Goal: Task Accomplishment & Management: Manage account settings

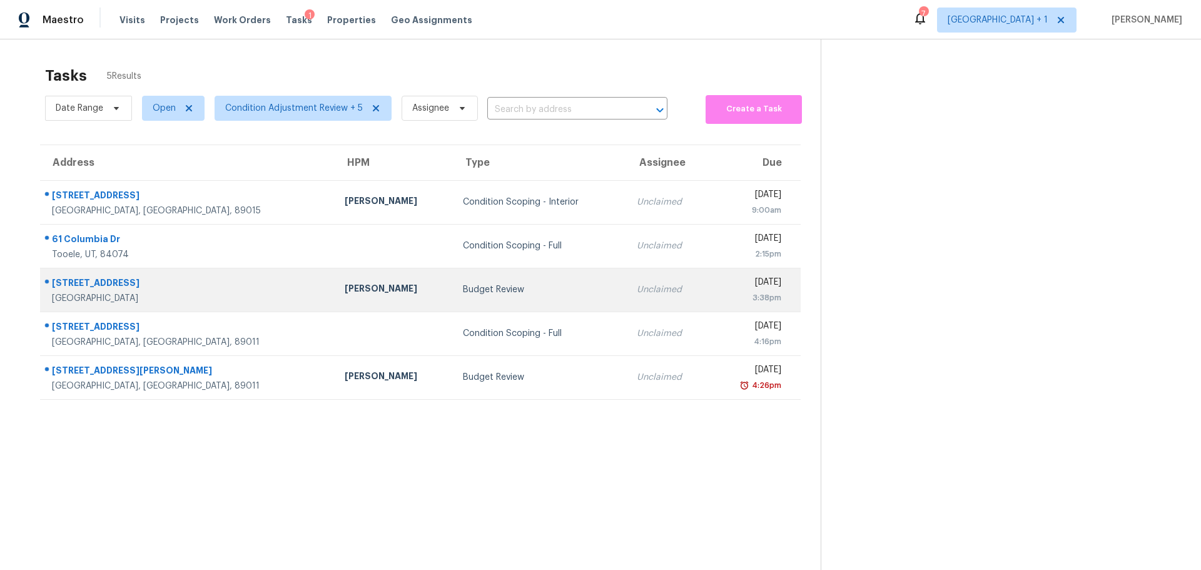
click at [190, 296] on div "[GEOGRAPHIC_DATA]" at bounding box center [188, 298] width 273 height 13
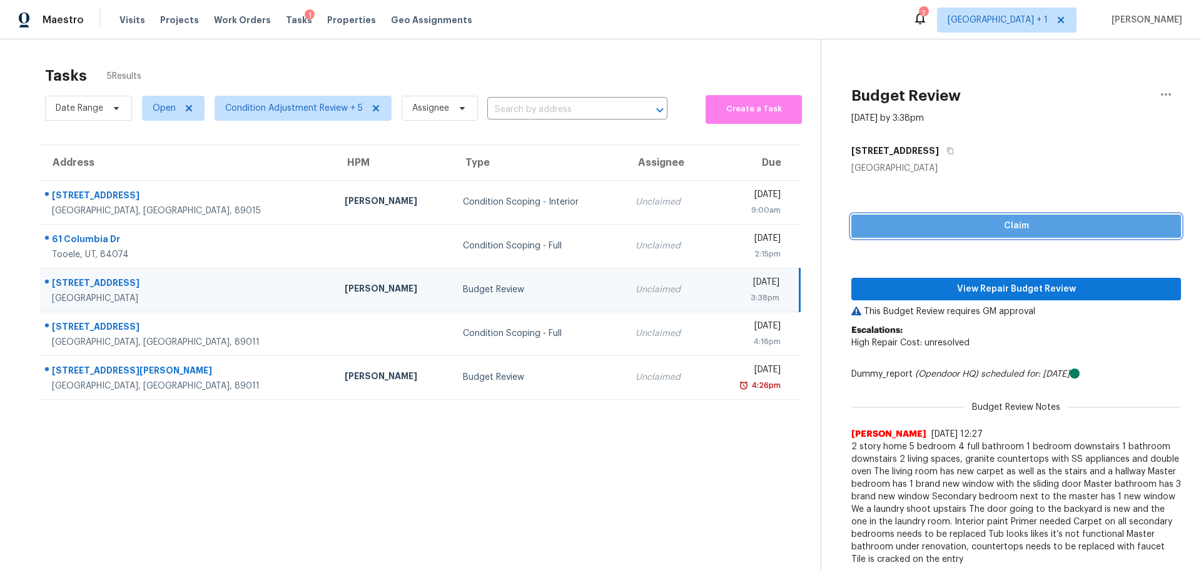
click at [1034, 221] on span "Claim" at bounding box center [1017, 226] width 310 height 16
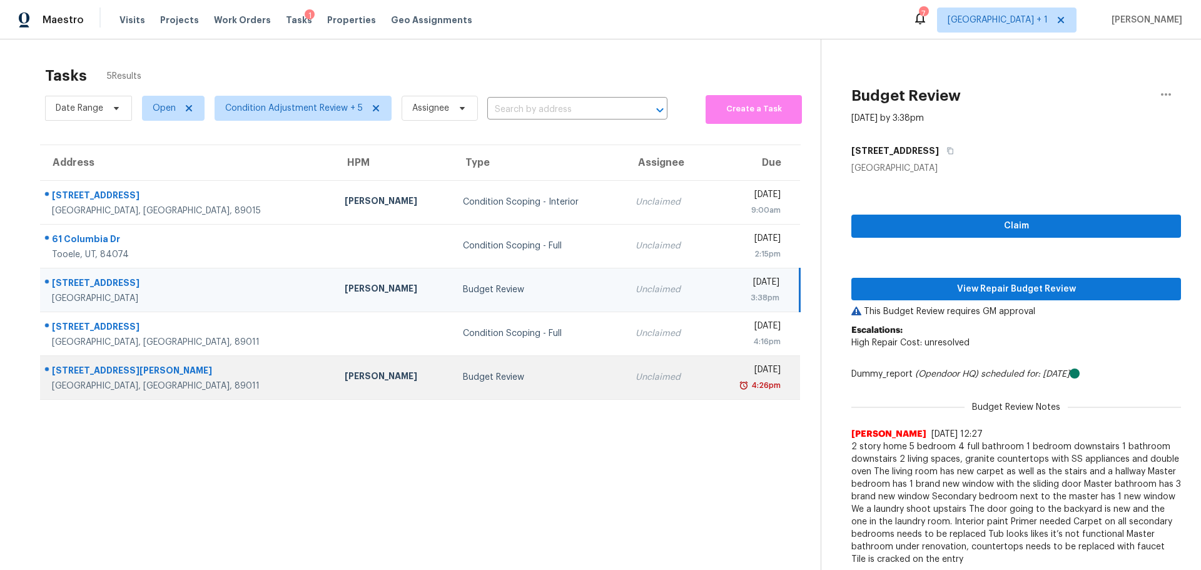
click at [512, 389] on td "Budget Review" at bounding box center [539, 377] width 173 height 44
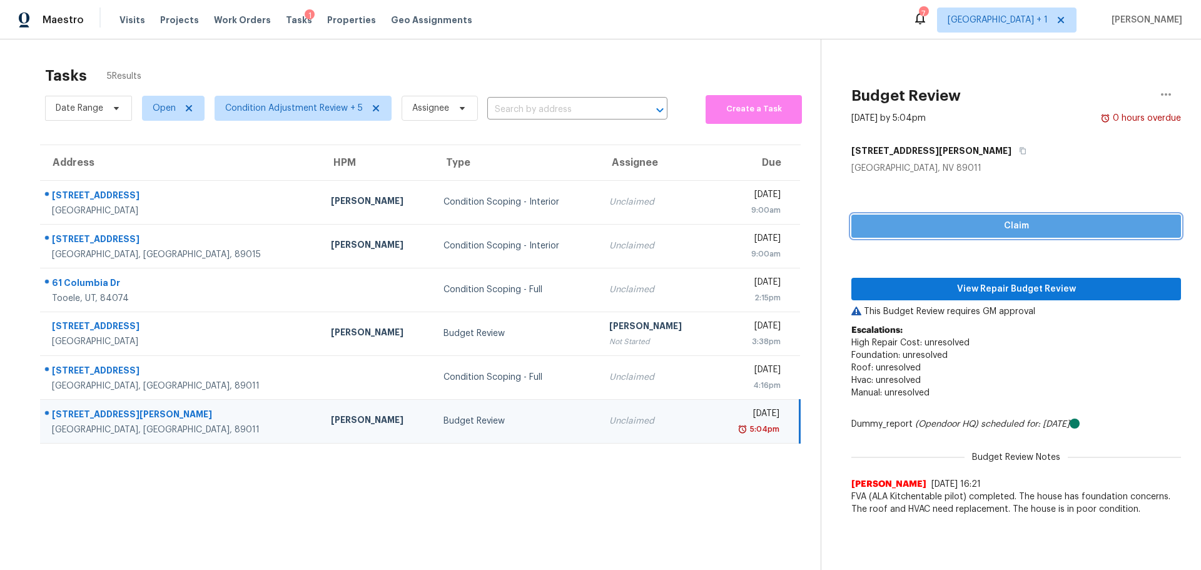
click at [902, 230] on span "Claim" at bounding box center [1017, 226] width 310 height 16
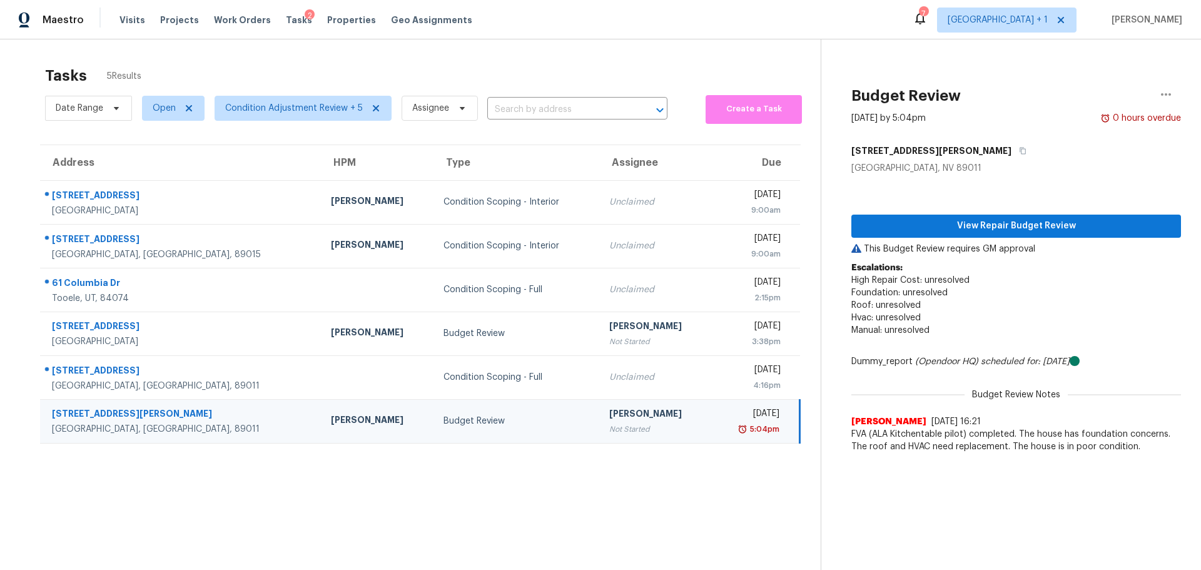
click at [474, 425] on div "Budget Review" at bounding box center [516, 421] width 145 height 13
click at [1004, 225] on span "View Repair Budget Review" at bounding box center [1017, 226] width 310 height 16
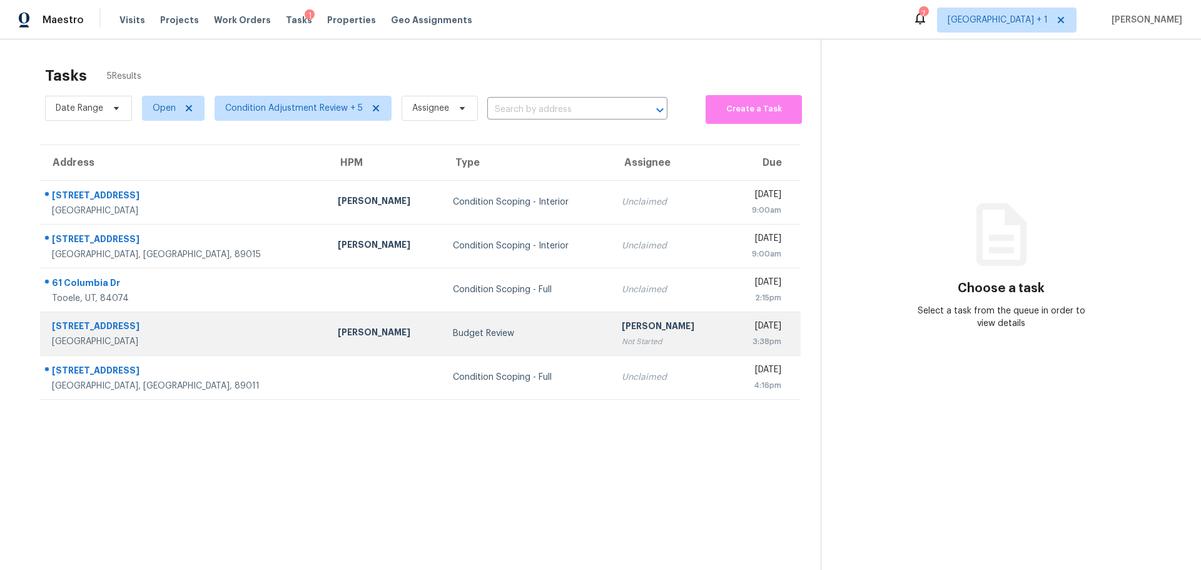
click at [472, 340] on td "Budget Review" at bounding box center [527, 334] width 169 height 44
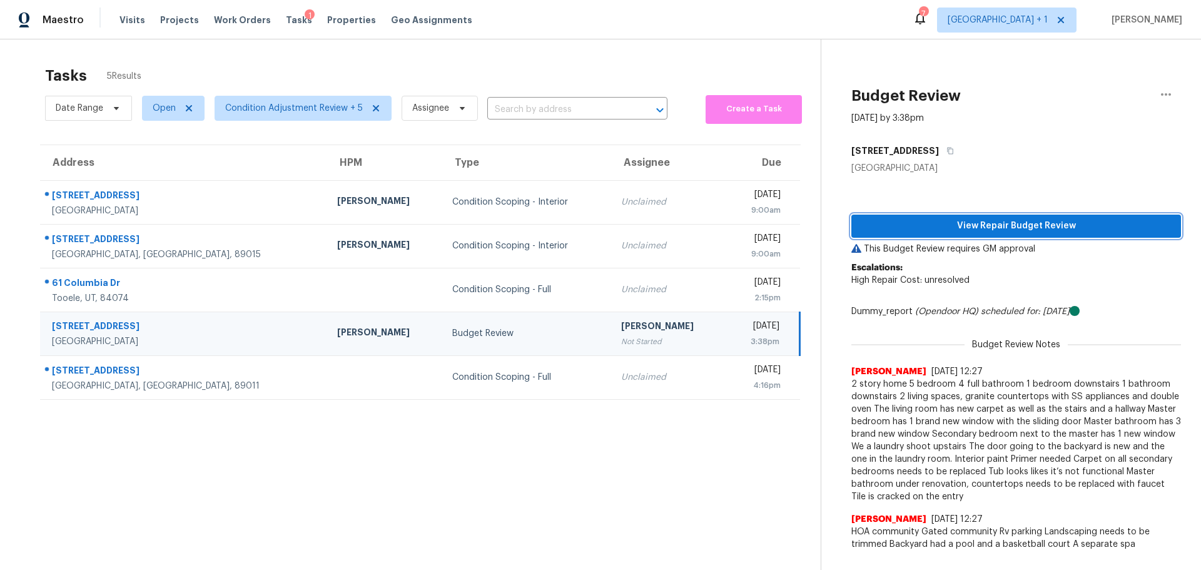
click at [892, 222] on span "View Repair Budget Review" at bounding box center [1017, 226] width 310 height 16
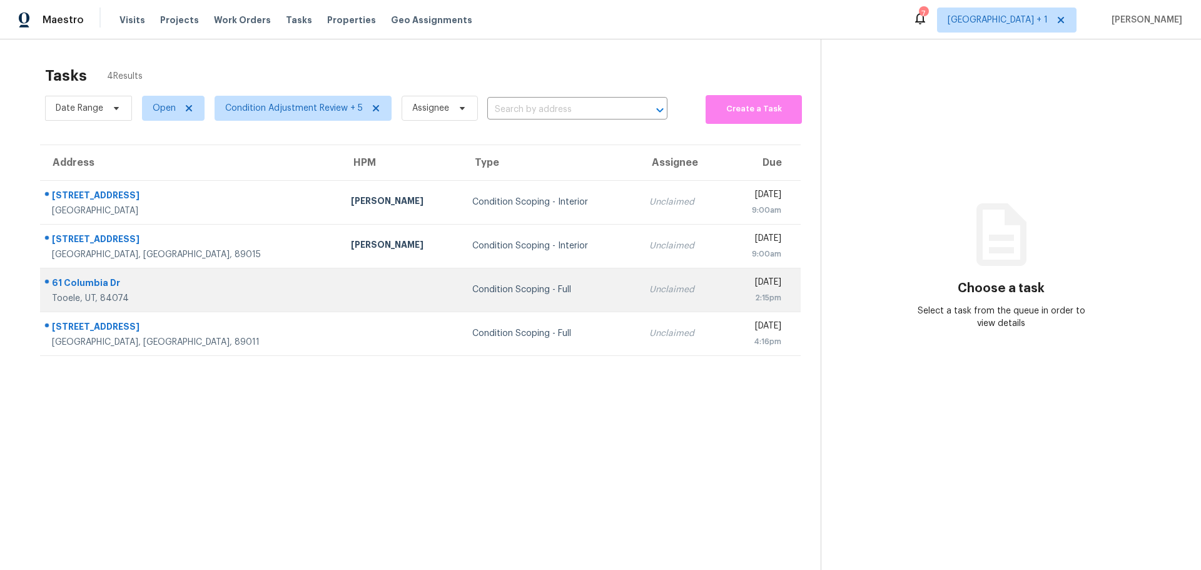
scroll to position [49, 0]
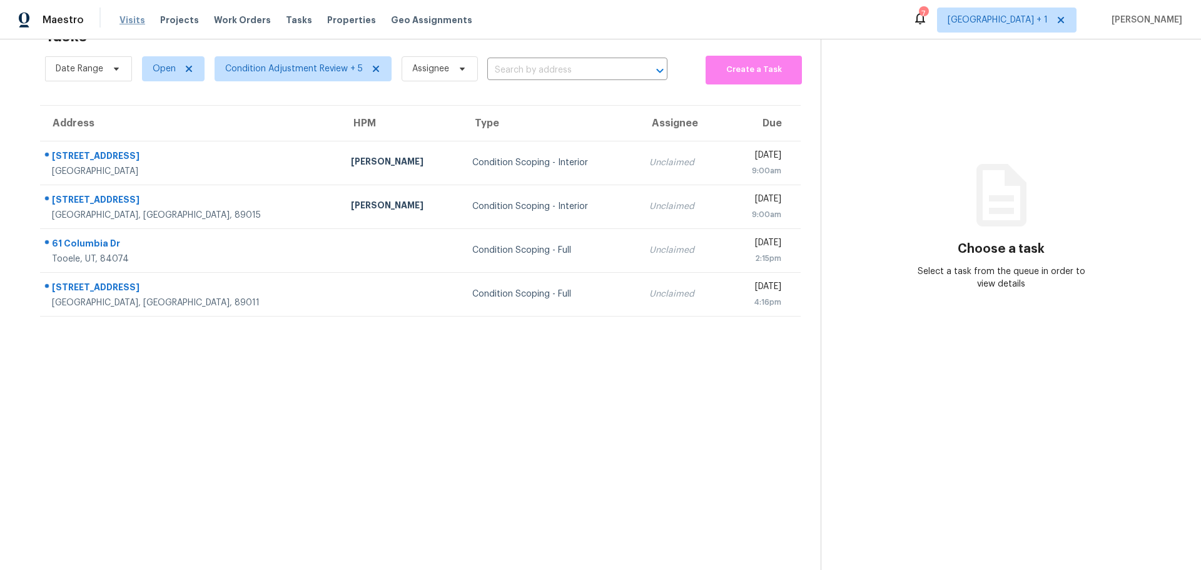
click at [125, 15] on span "Visits" at bounding box center [132, 20] width 26 height 13
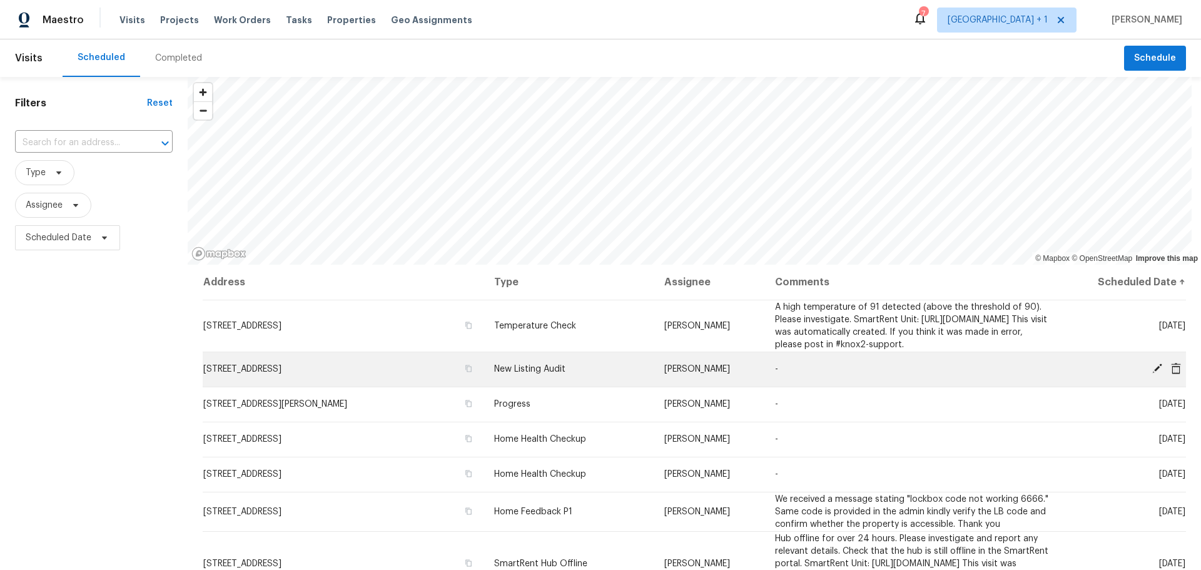
click at [1152, 374] on icon at bounding box center [1157, 368] width 10 height 10
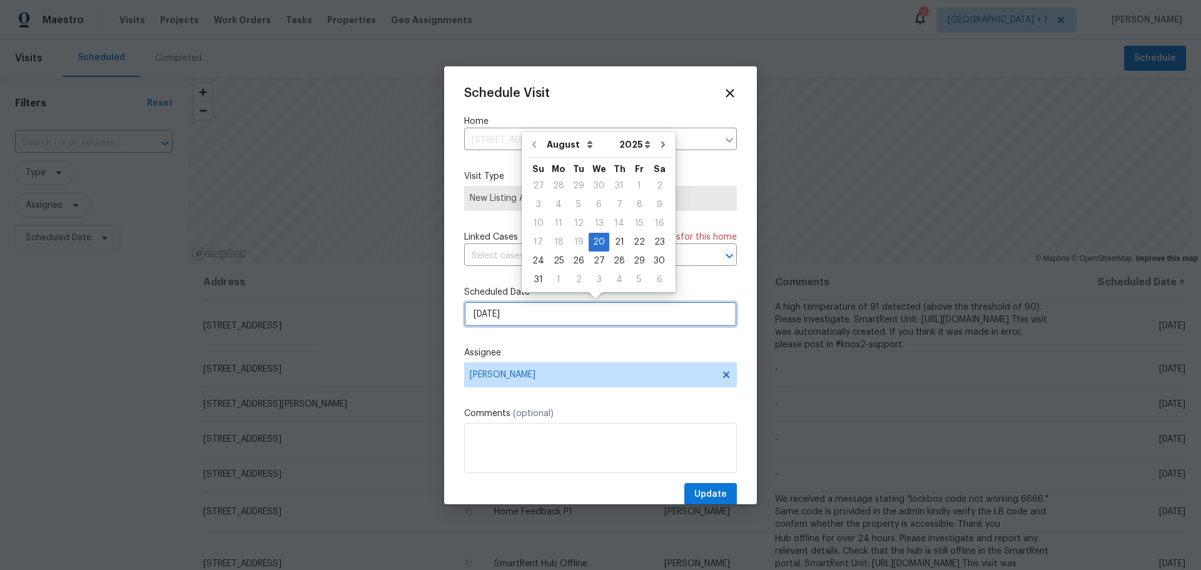
click at [507, 312] on input "[DATE]" at bounding box center [600, 314] width 273 height 25
click at [612, 244] on div "21" at bounding box center [619, 242] width 20 height 18
type input "[DATE]"
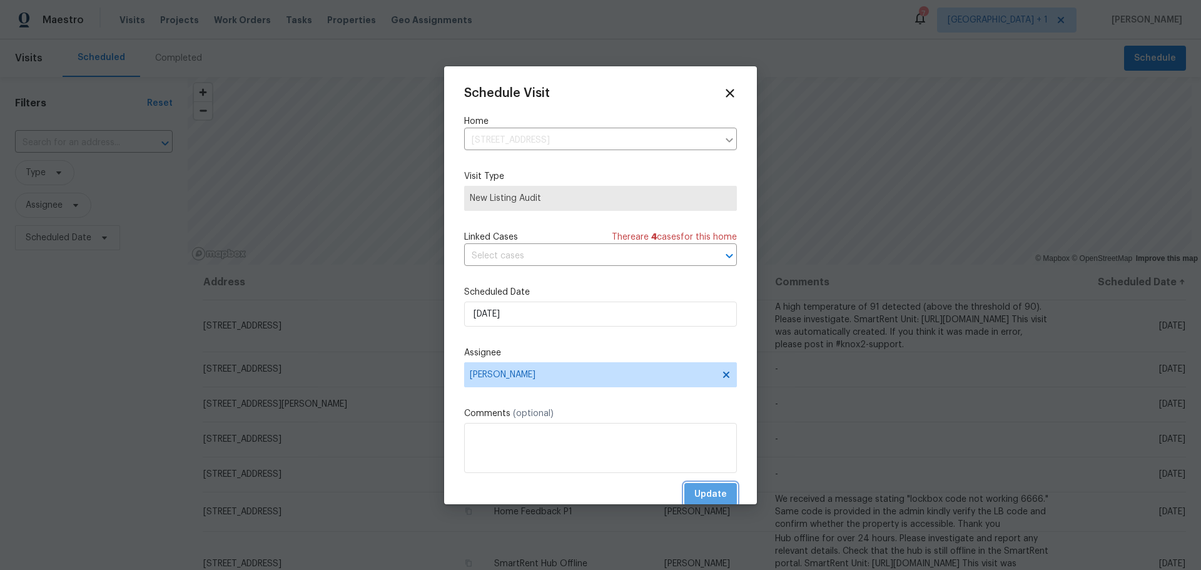
click at [704, 490] on span "Update" at bounding box center [710, 495] width 33 height 16
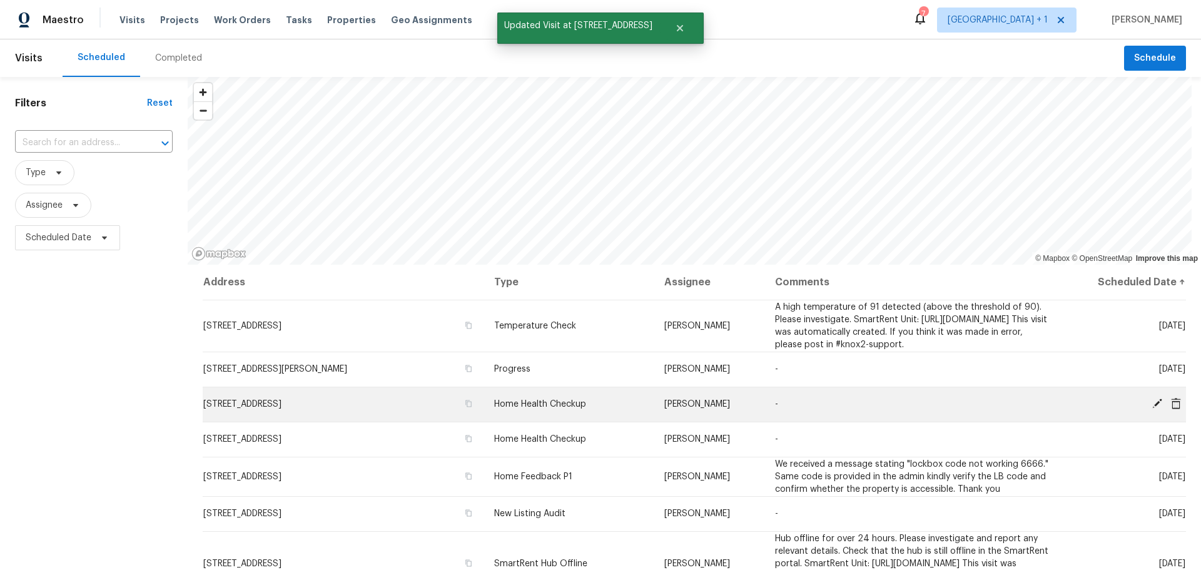
click at [1152, 409] on icon at bounding box center [1157, 403] width 11 height 11
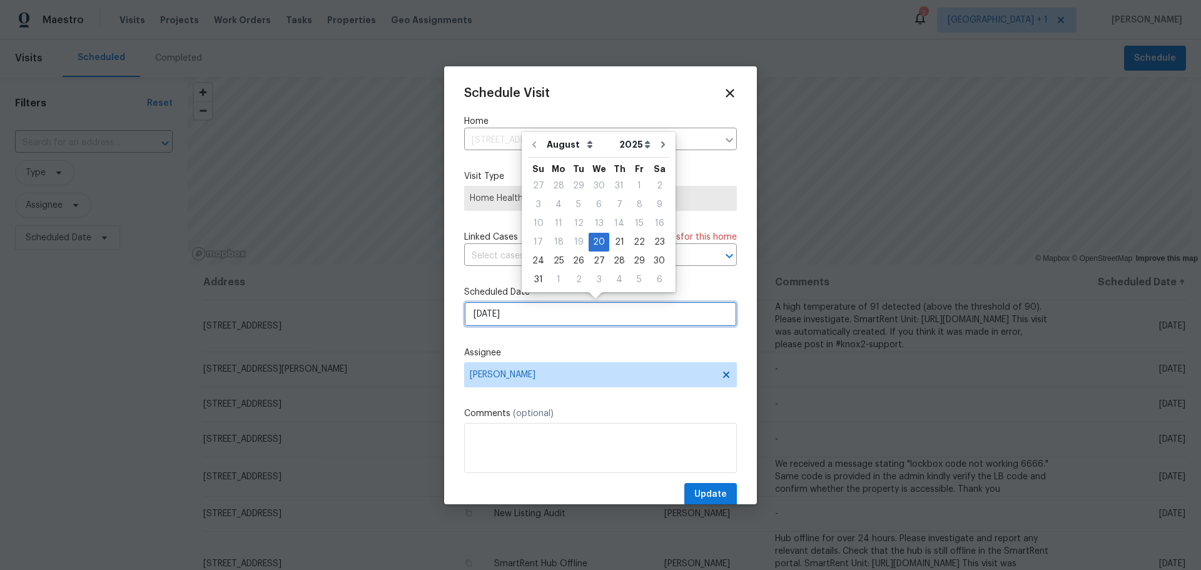
click at [538, 320] on input "[DATE]" at bounding box center [600, 314] width 273 height 25
click at [613, 241] on div "21" at bounding box center [619, 242] width 20 height 18
type input "[DATE]"
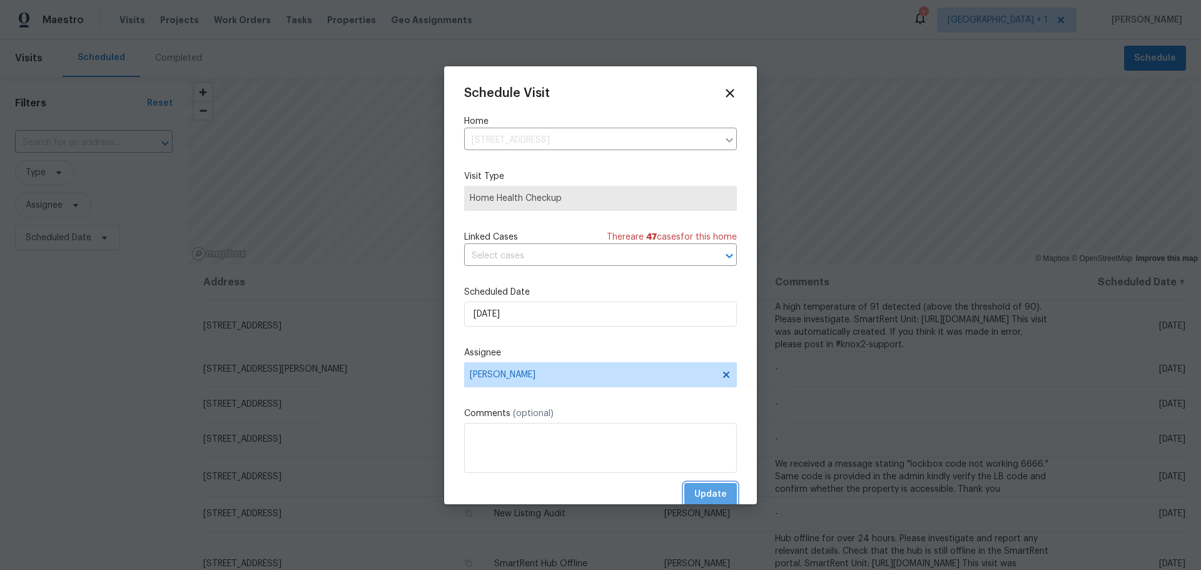
click at [698, 492] on span "Update" at bounding box center [710, 495] width 33 height 16
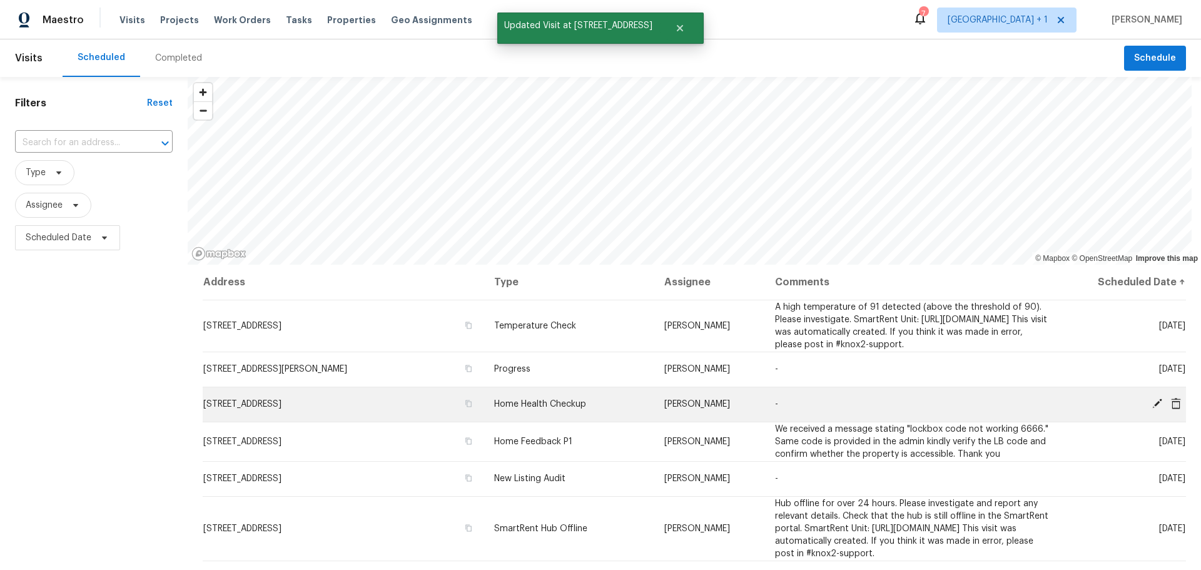
click at [1152, 409] on icon at bounding box center [1157, 403] width 11 height 11
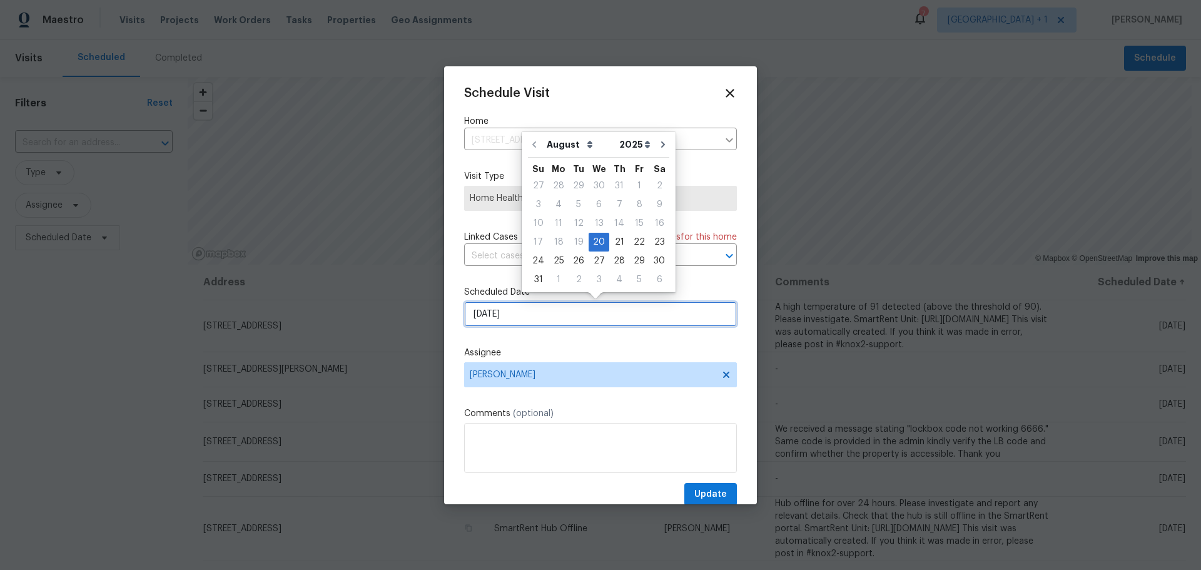
click at [524, 311] on input "8/20/2025" at bounding box center [600, 314] width 273 height 25
click at [613, 248] on div "21" at bounding box center [619, 242] width 20 height 18
type input "8/21/2025"
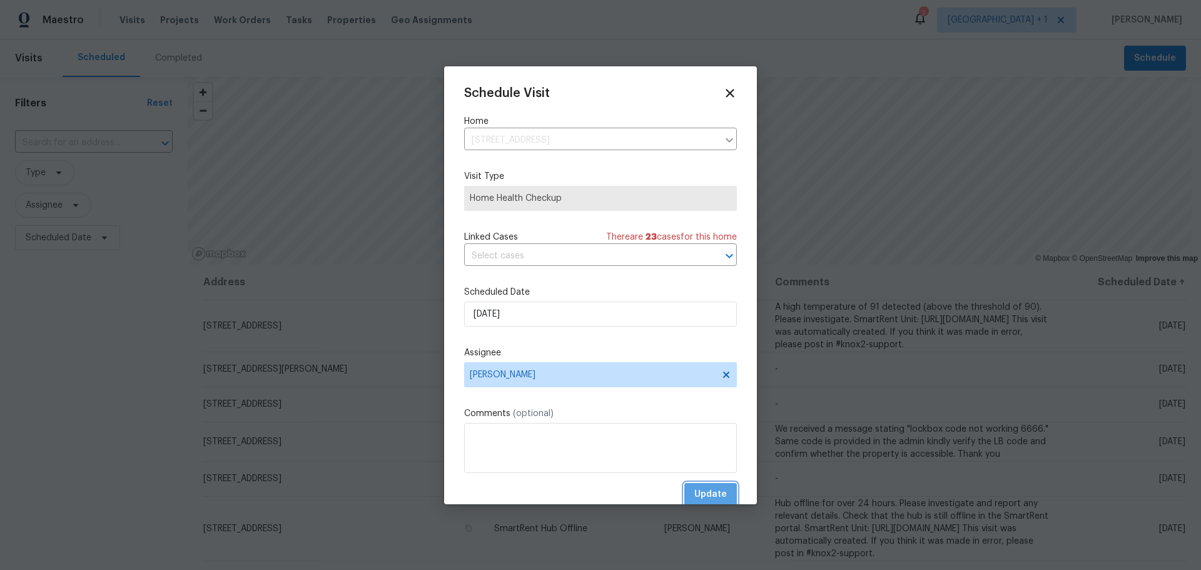
click at [718, 492] on button "Update" at bounding box center [710, 494] width 53 height 23
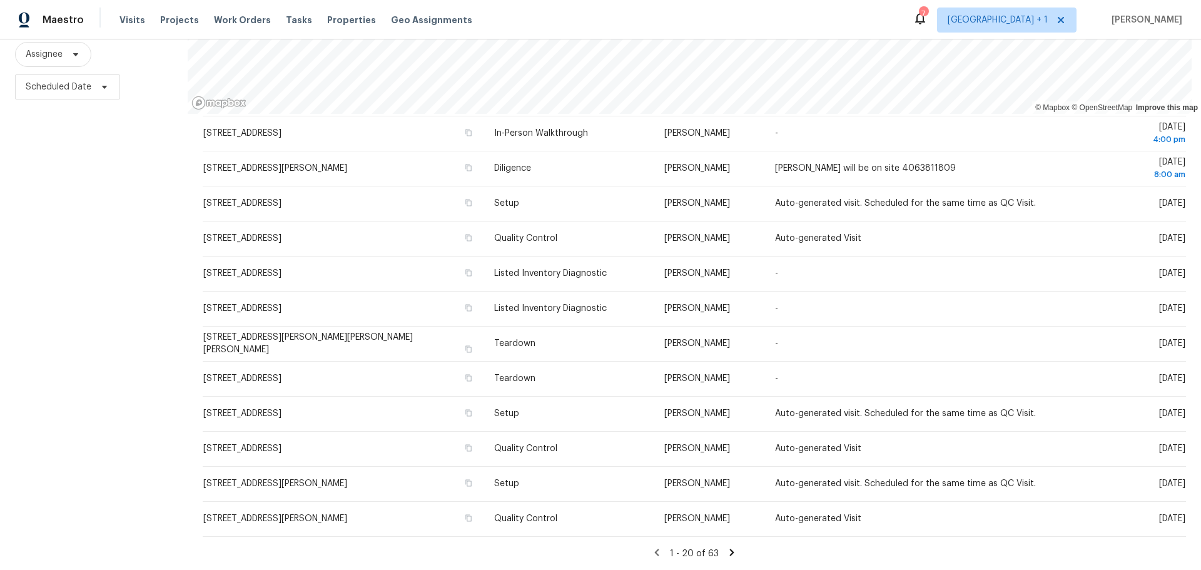
scroll to position [389, 0]
click at [352, 18] on span "Properties" at bounding box center [351, 20] width 49 height 13
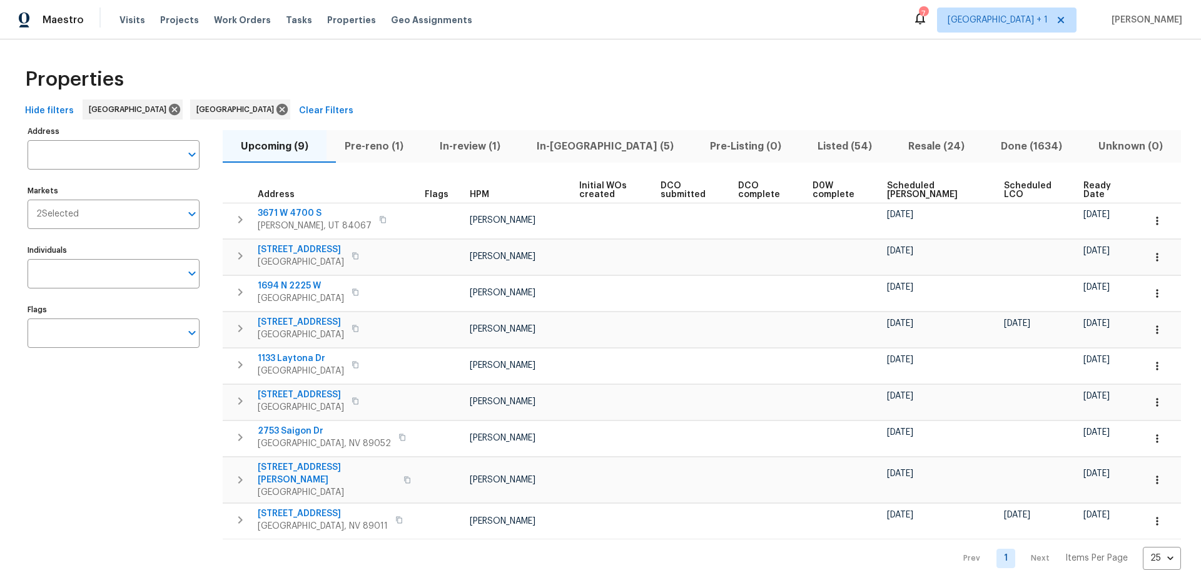
click at [394, 150] on span "Pre-reno (1)" at bounding box center [374, 147] width 80 height 18
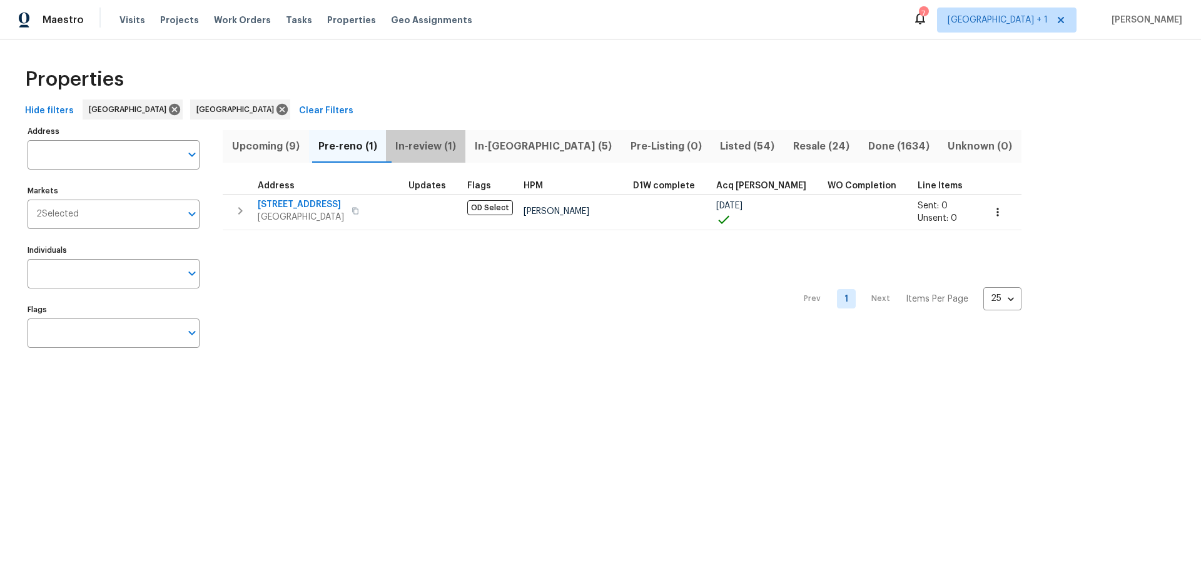
click at [420, 146] on span "In-review (1)" at bounding box center [426, 147] width 64 height 18
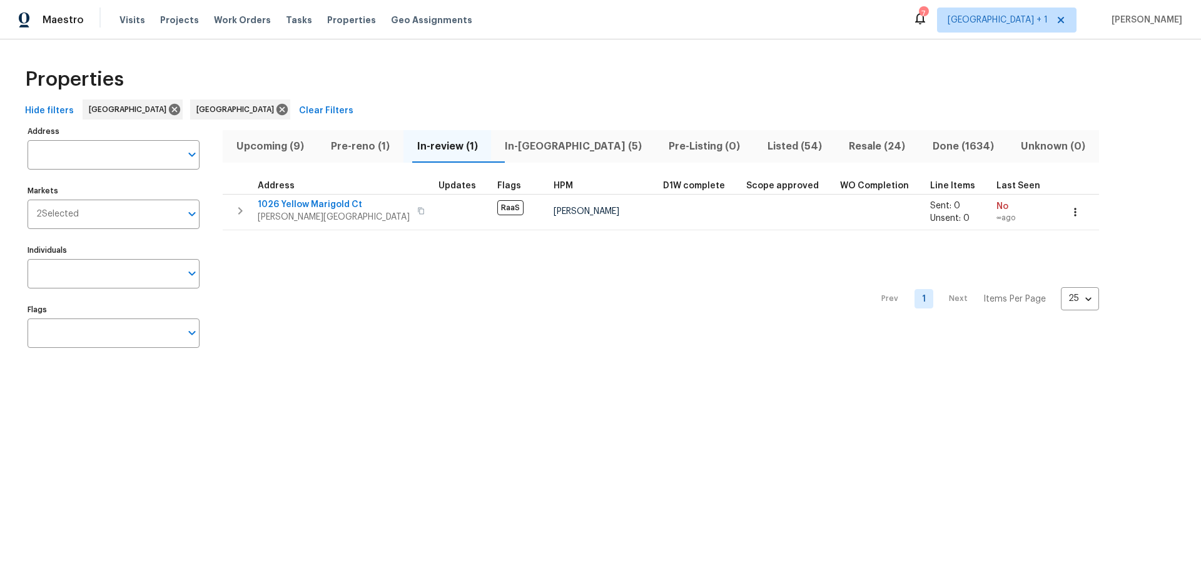
click at [287, 147] on span "Upcoming (9)" at bounding box center [269, 147] width 79 height 18
